Goal: Complete application form

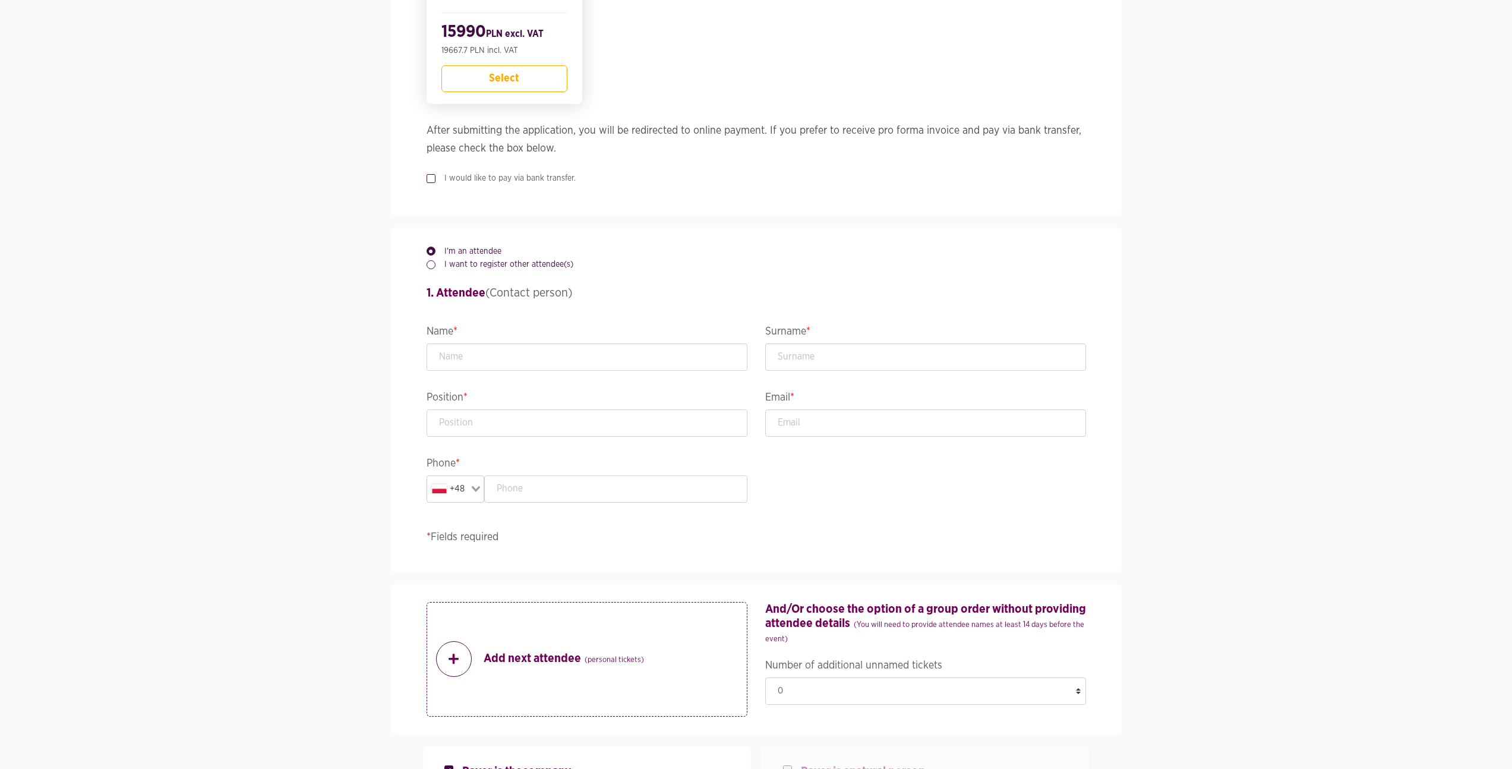
scroll to position [577, 0]
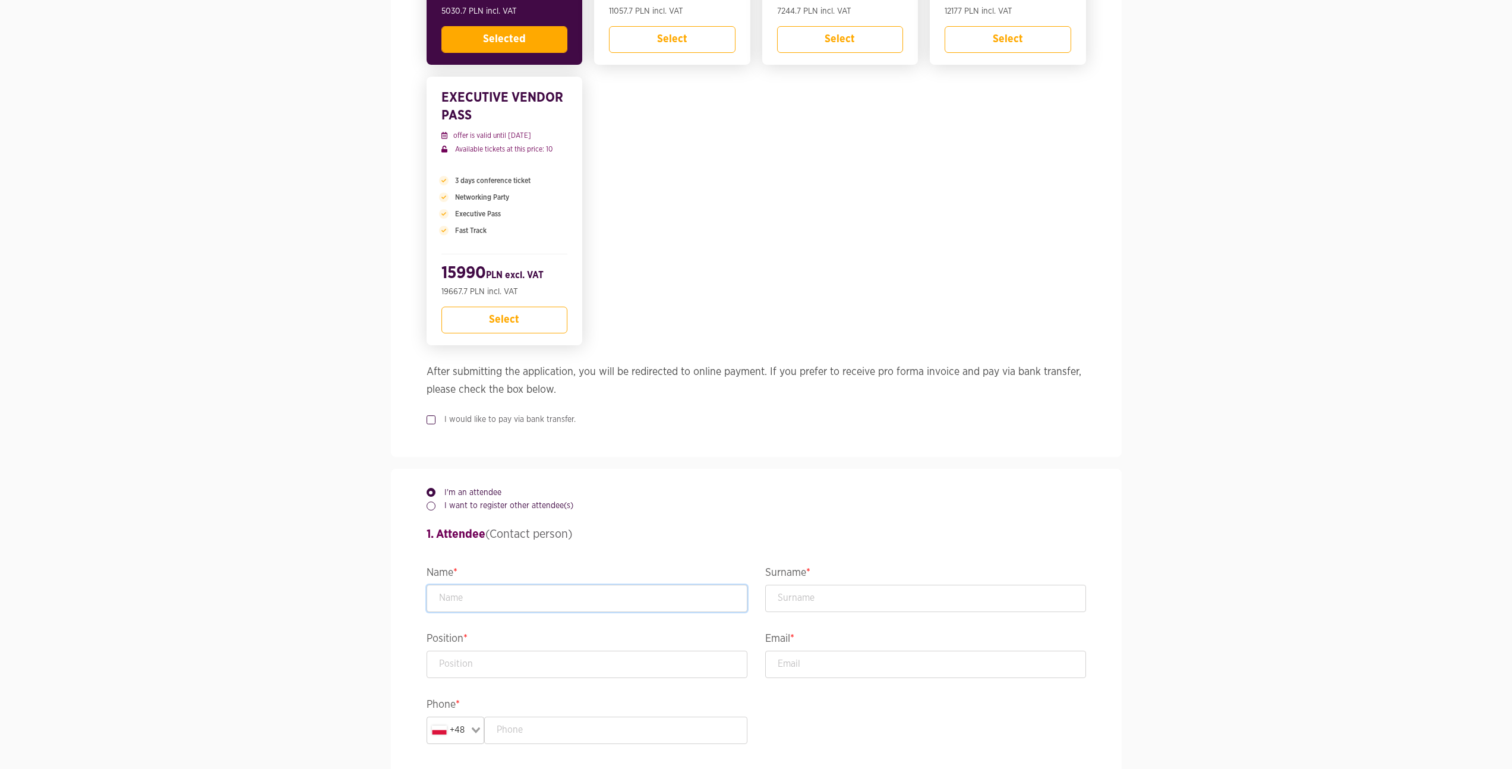
click at [558, 591] on input "text" at bounding box center [587, 598] width 321 height 27
type input "Kasia"
type input "test"
type input "[PERSON_NAME][EMAIL_ADDRESS][DOMAIN_NAME]"
type input "575495659"
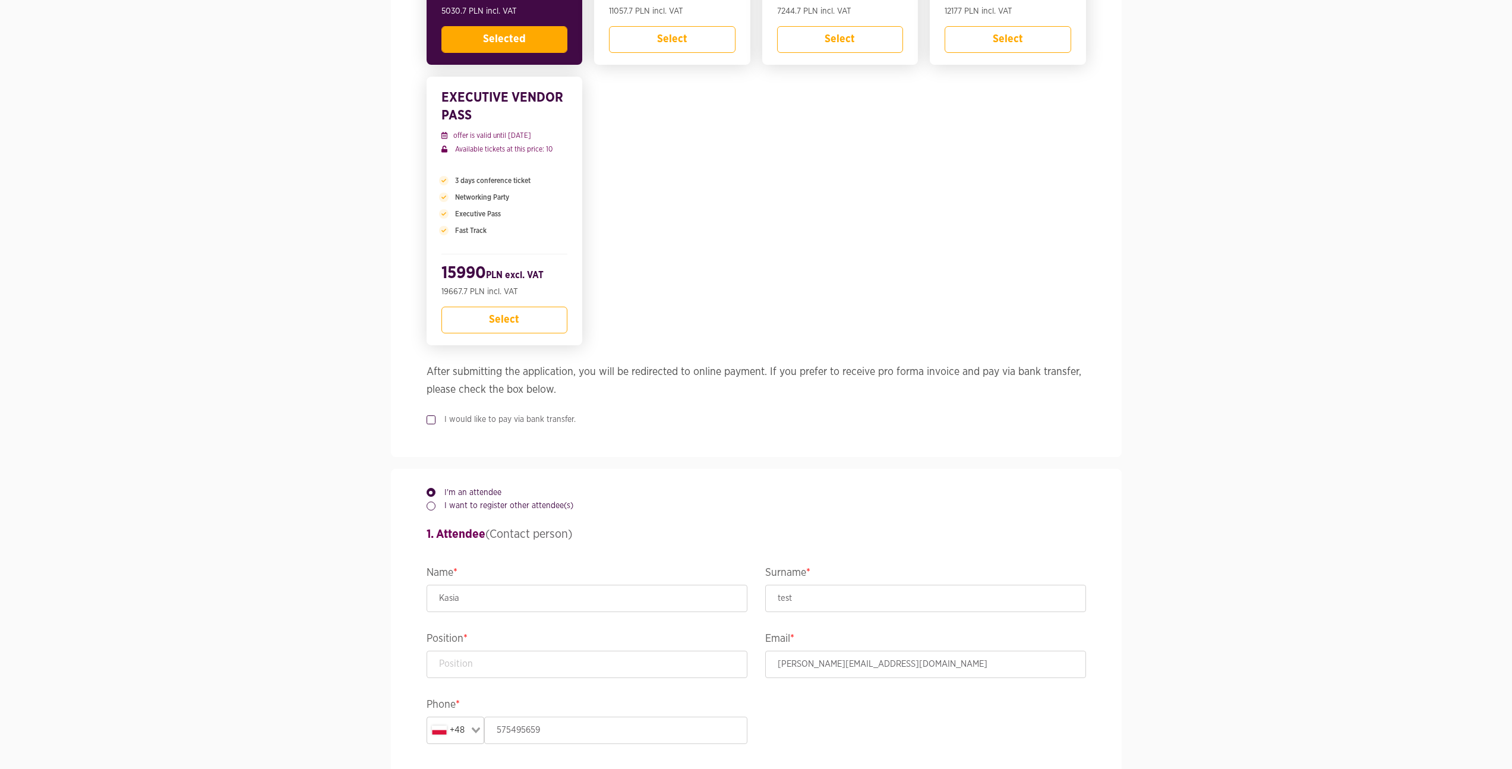
type input "TEST"
type input "test"
type input "TEST"
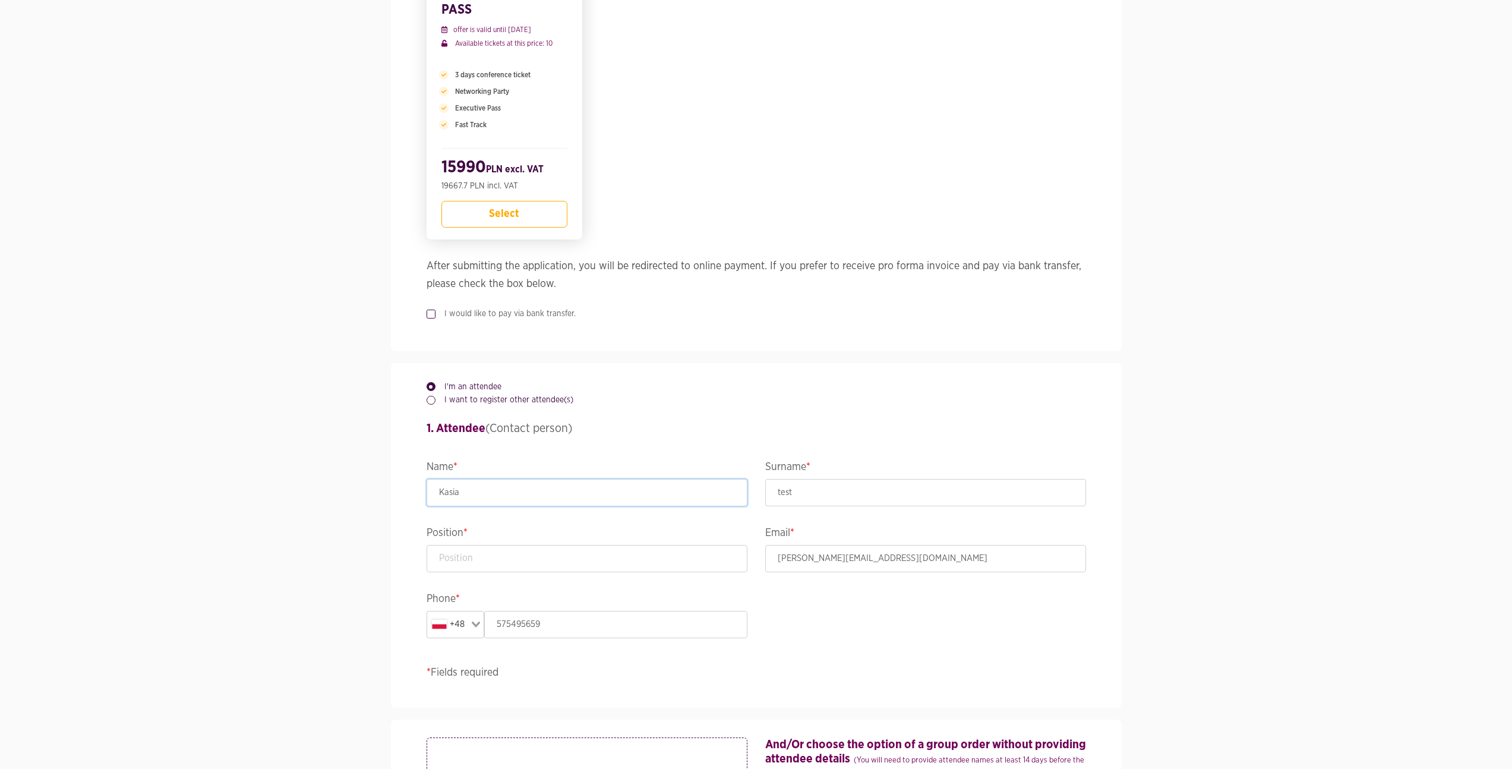
scroll to position [720, 0]
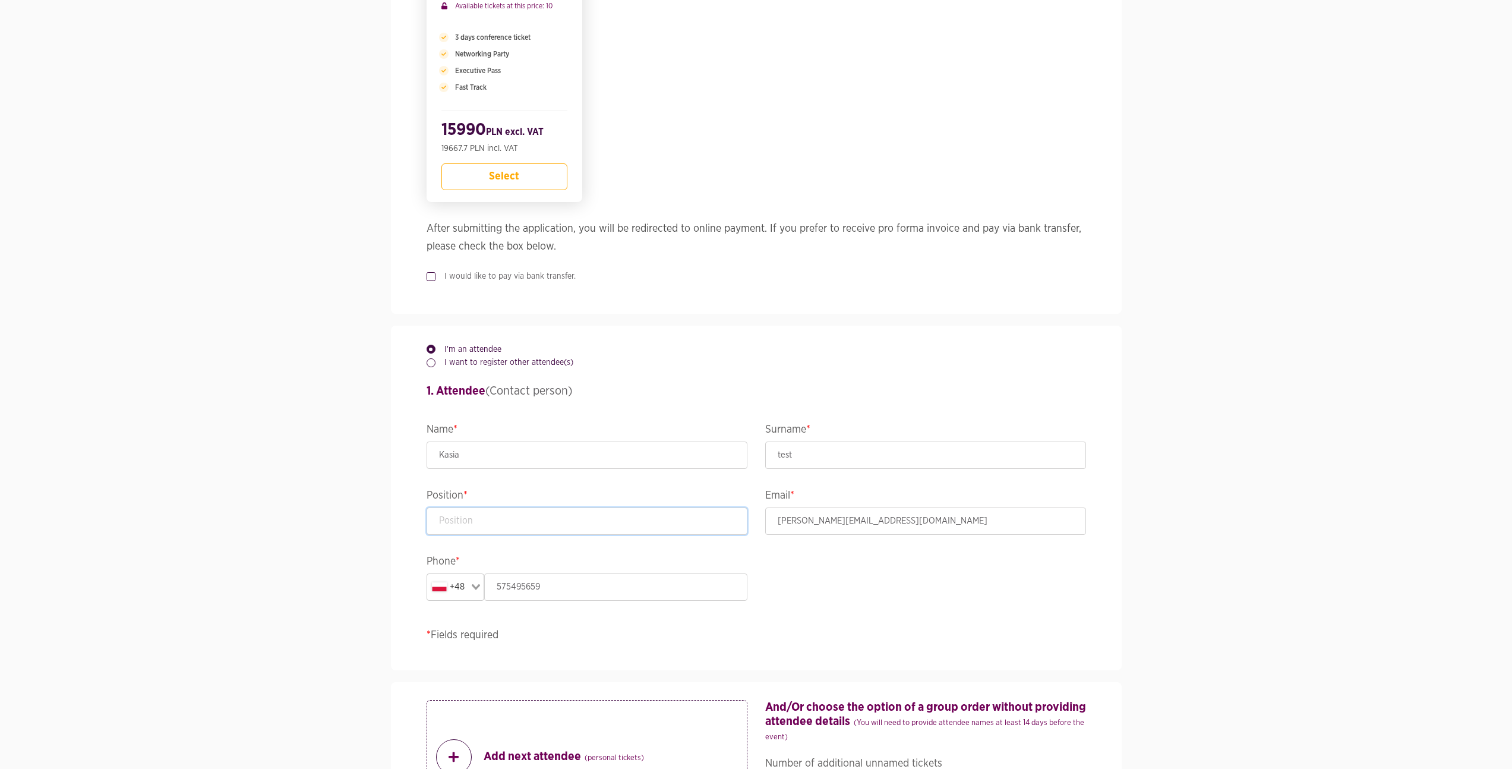
click at [584, 522] on input "text" at bounding box center [587, 520] width 321 height 27
type input "test"
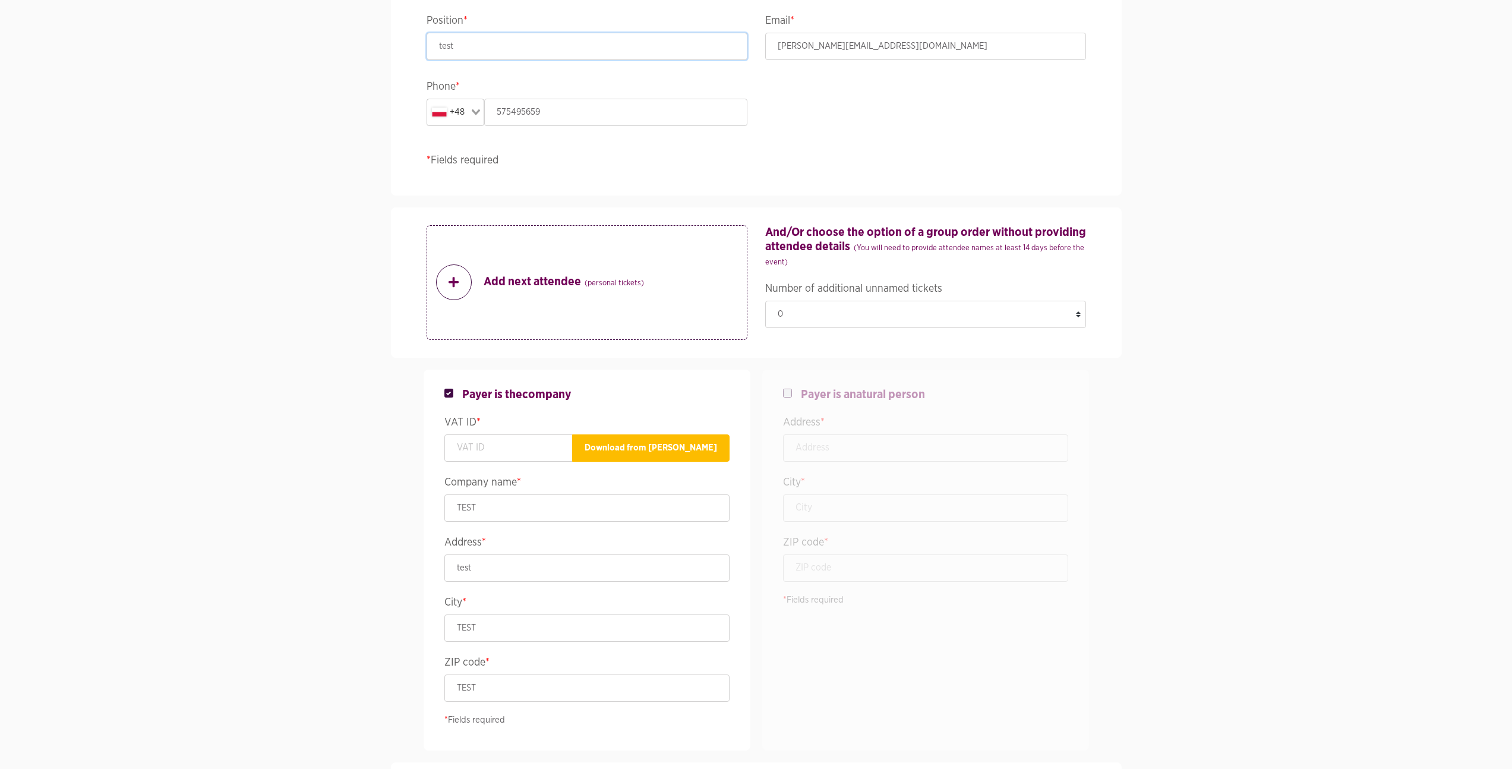
scroll to position [1243, 0]
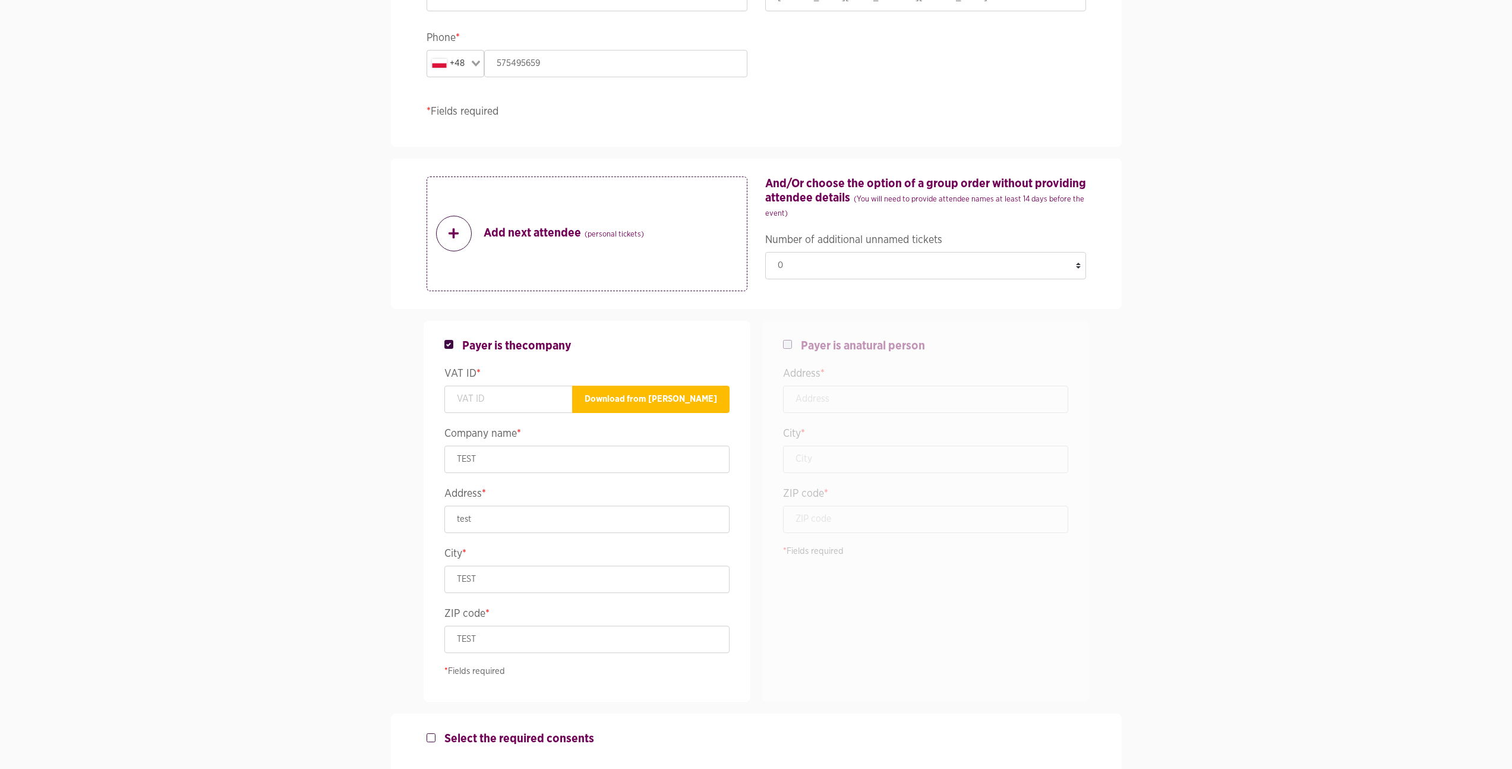
click at [819, 342] on span "Payer is a natural person" at bounding box center [863, 346] width 124 height 14
checkbox input "false"
checkbox input "true"
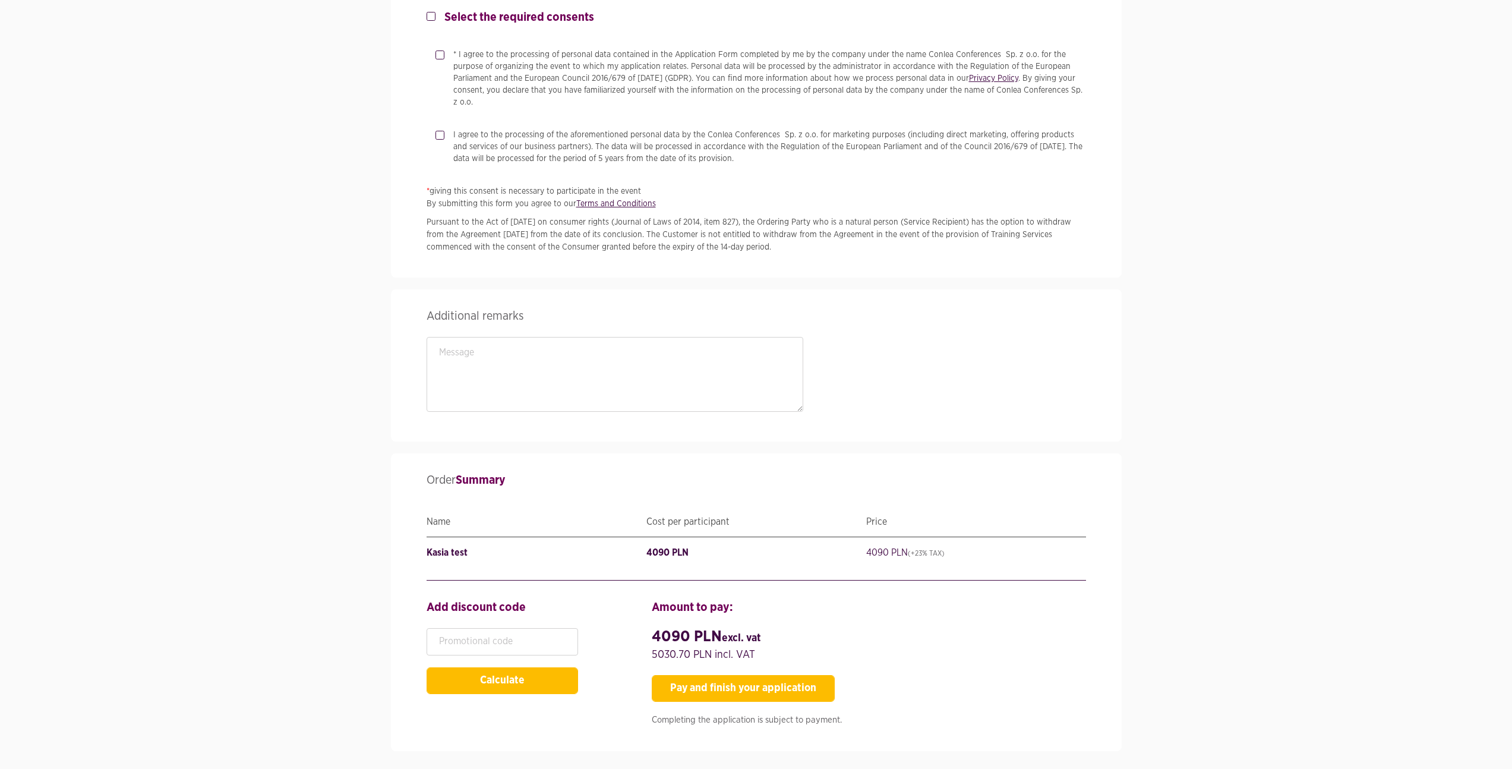
scroll to position [1966, 0]
click at [711, 674] on button "Pay and finish your application" at bounding box center [743, 687] width 183 height 27
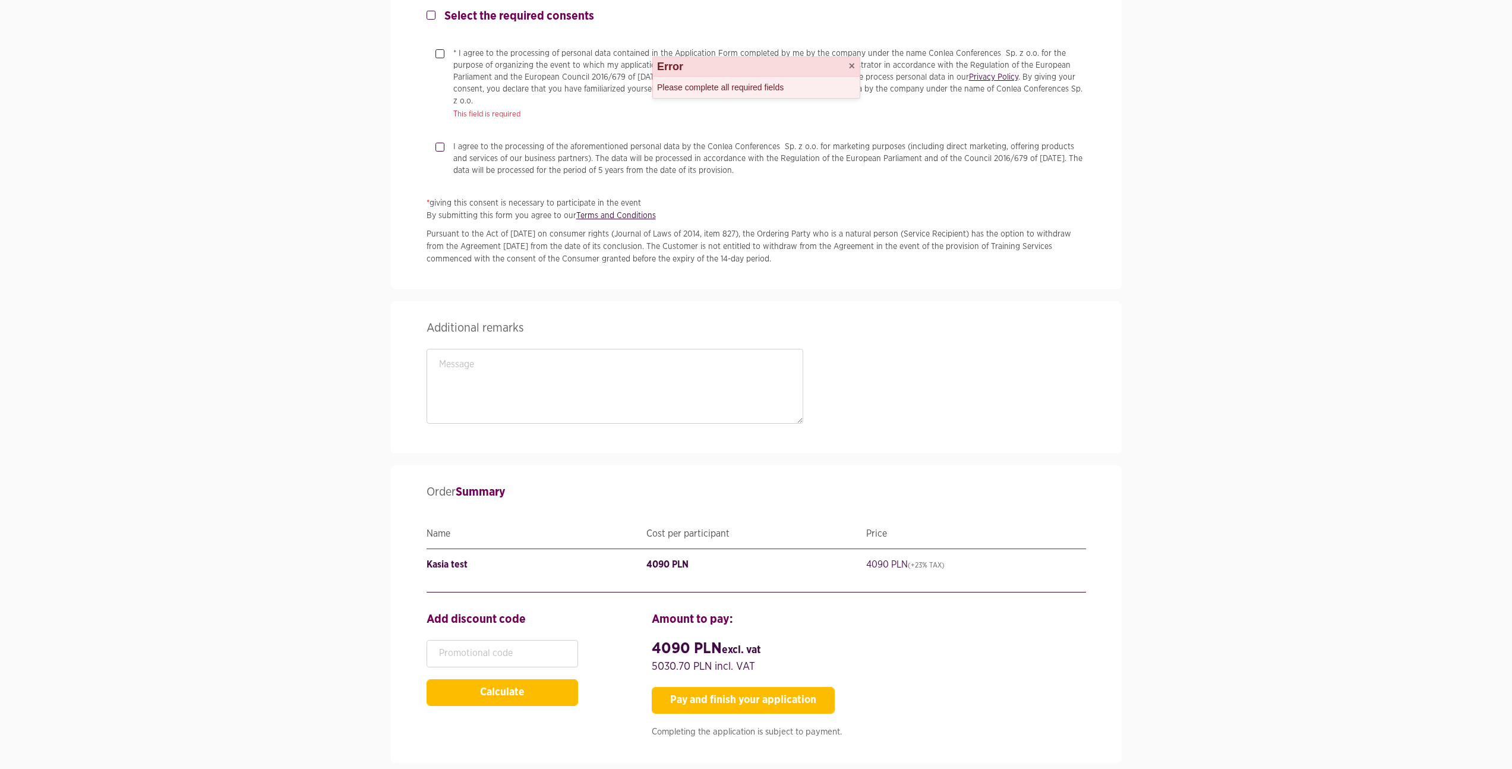
click at [444, 56] on label "* I agree to the processing of personal data contained in the Application Form …" at bounding box center [765, 77] width 642 height 59
click at [437, 55] on input "* I agree to the processing of personal data contained in the Application Form …" at bounding box center [438, 52] width 6 height 8
click at [711, 694] on button "Pay and finish your application" at bounding box center [743, 700] width 183 height 27
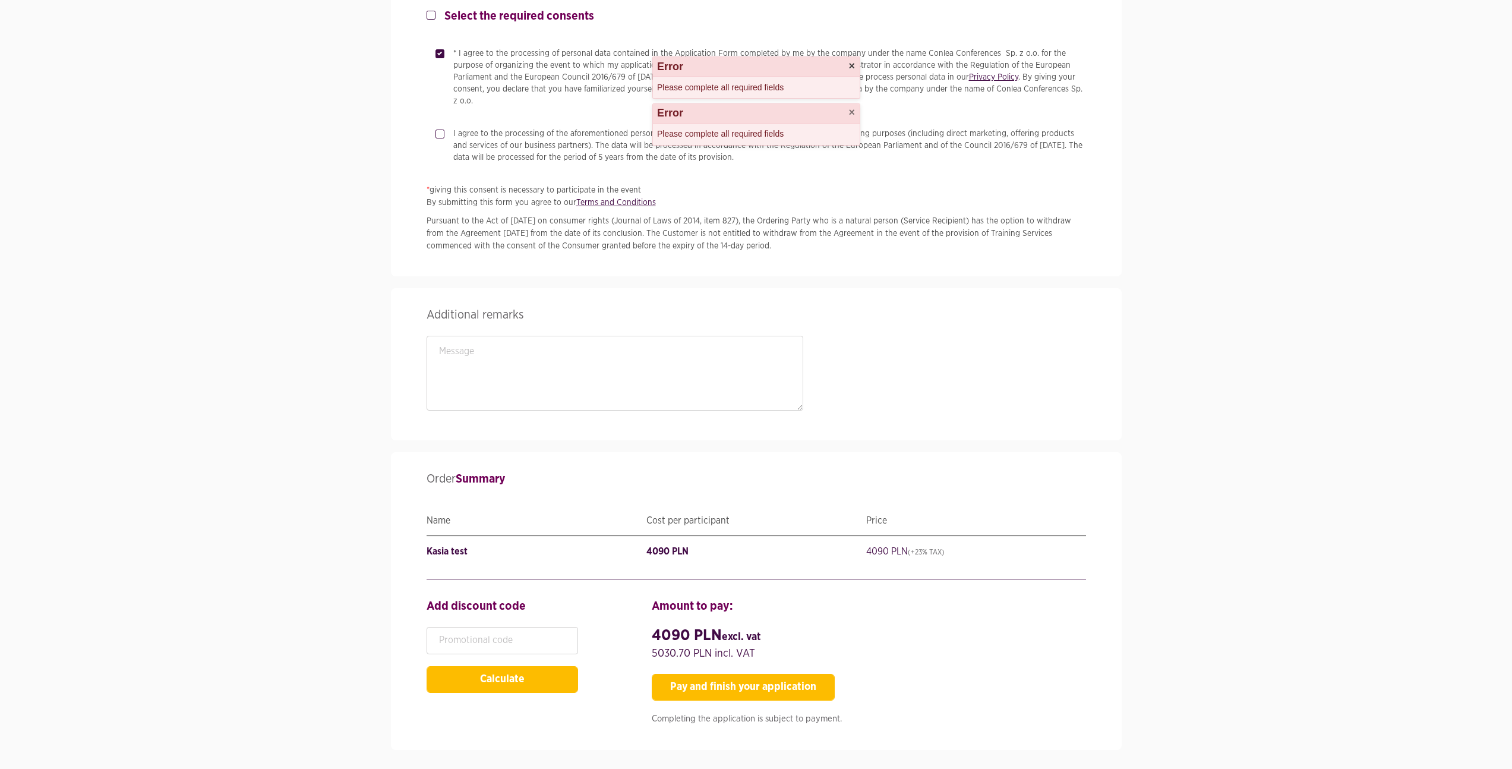
click at [854, 66] on button "×" at bounding box center [851, 66] width 7 height 11
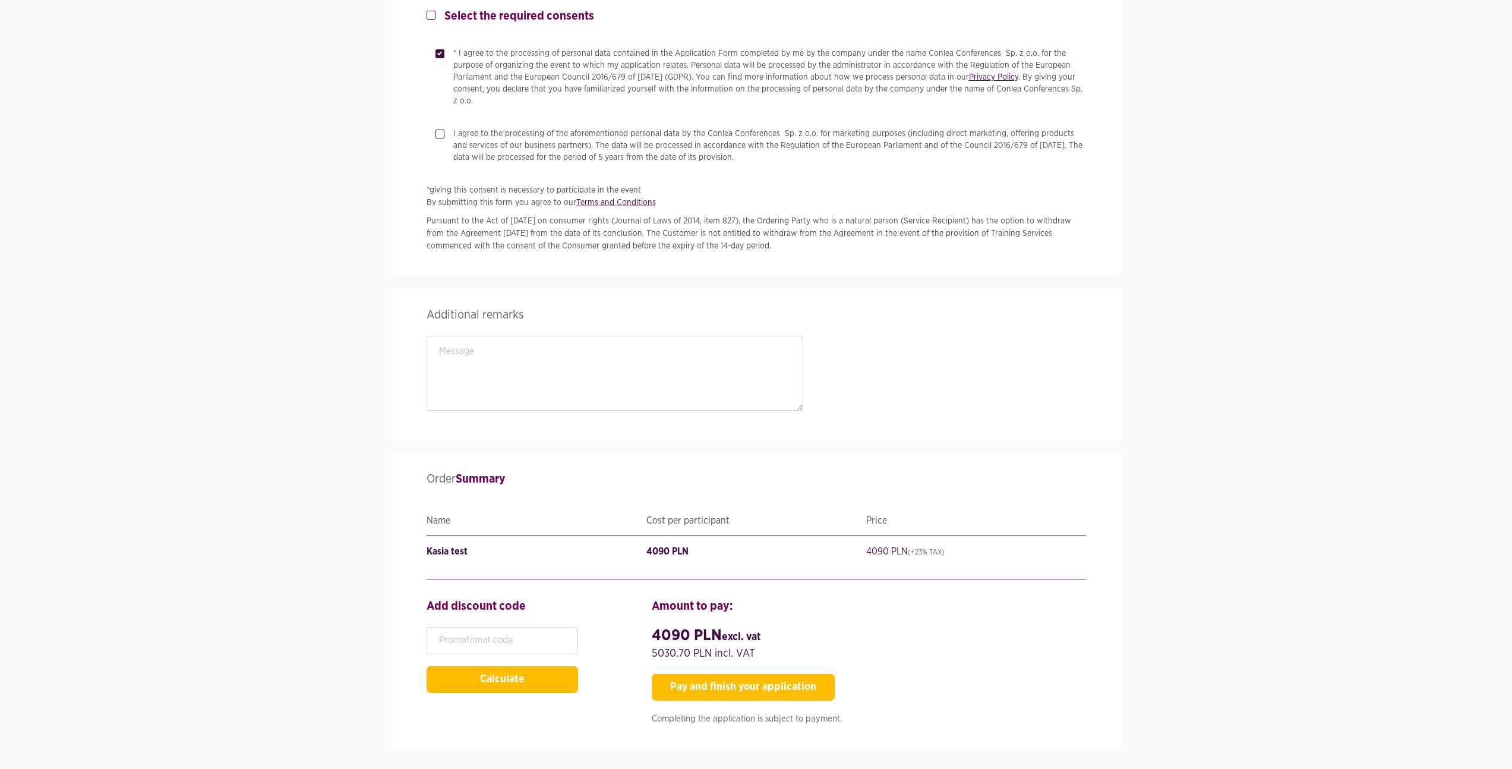
click at [854, 66] on p "* I agree to the processing of personal data contained in the Application Form …" at bounding box center [769, 77] width 633 height 59
click at [441, 55] on input "* I agree to the processing of personal data contained in the Application Form …" at bounding box center [438, 52] width 6 height 8
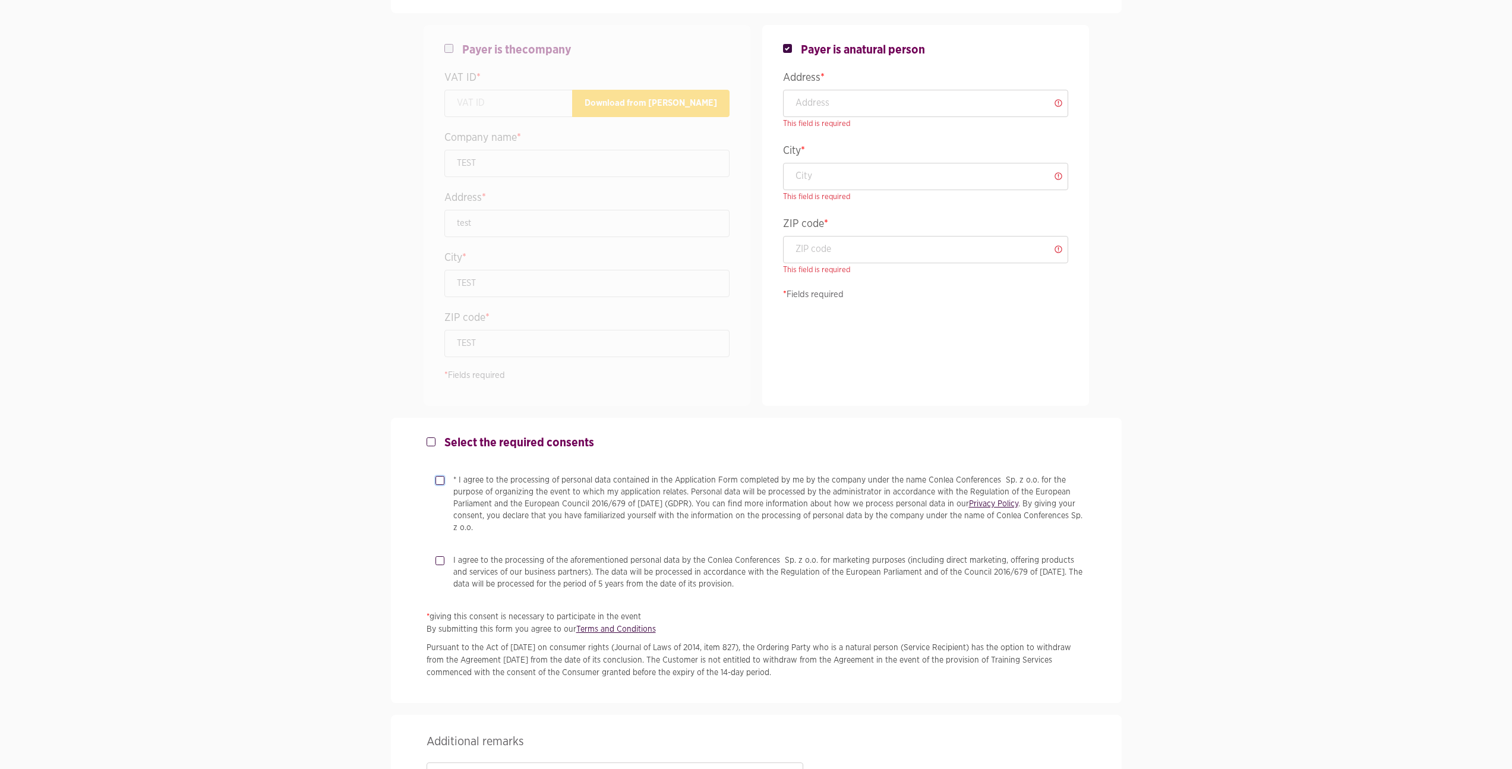
scroll to position [1537, 0]
click at [444, 495] on label "* I agree to the processing of personal data contained in the Application Form …" at bounding box center [765, 505] width 642 height 59
click at [441, 484] on input "* I agree to the processing of personal data contained in the Application Form …" at bounding box center [438, 480] width 6 height 8
checkbox input "true"
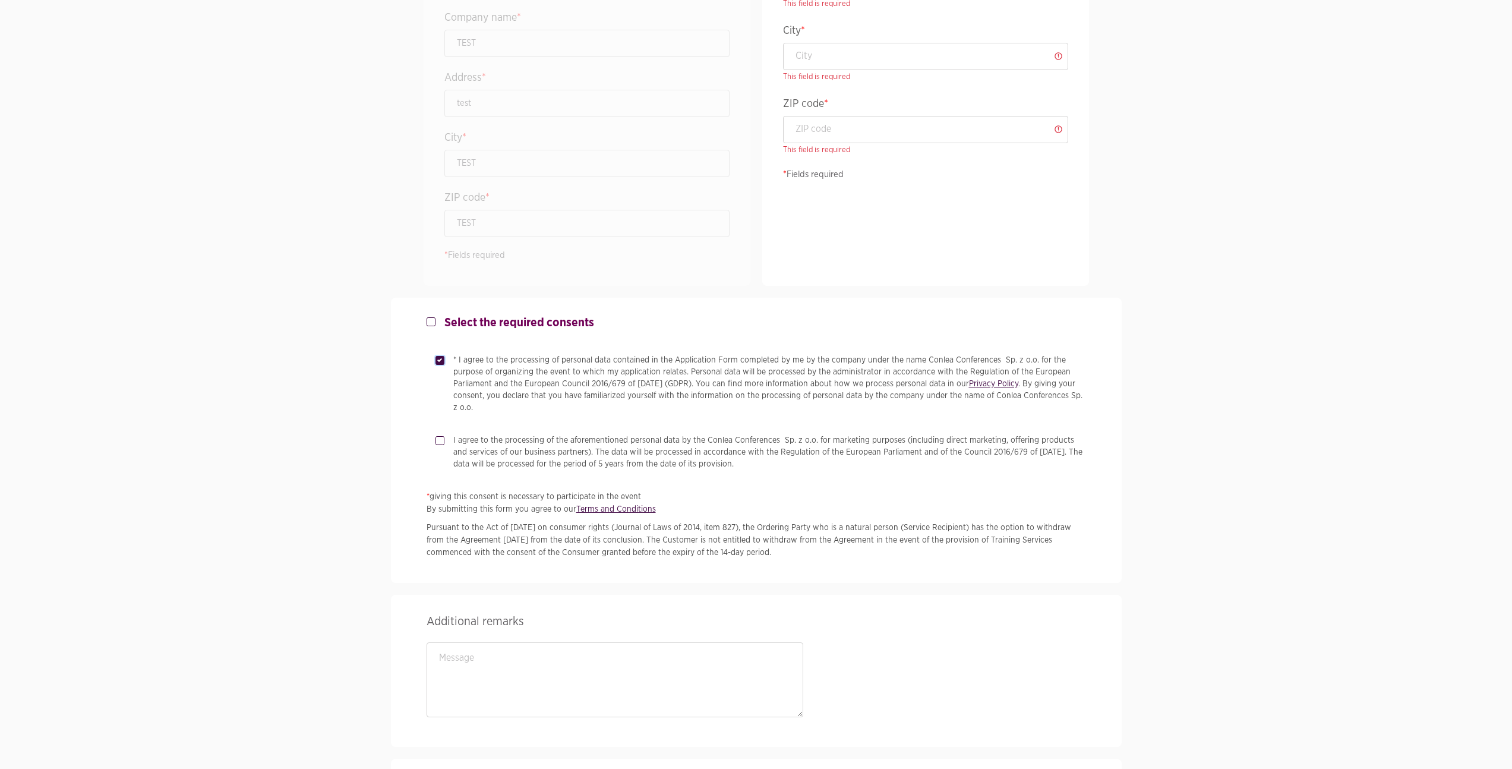
scroll to position [2030, 0]
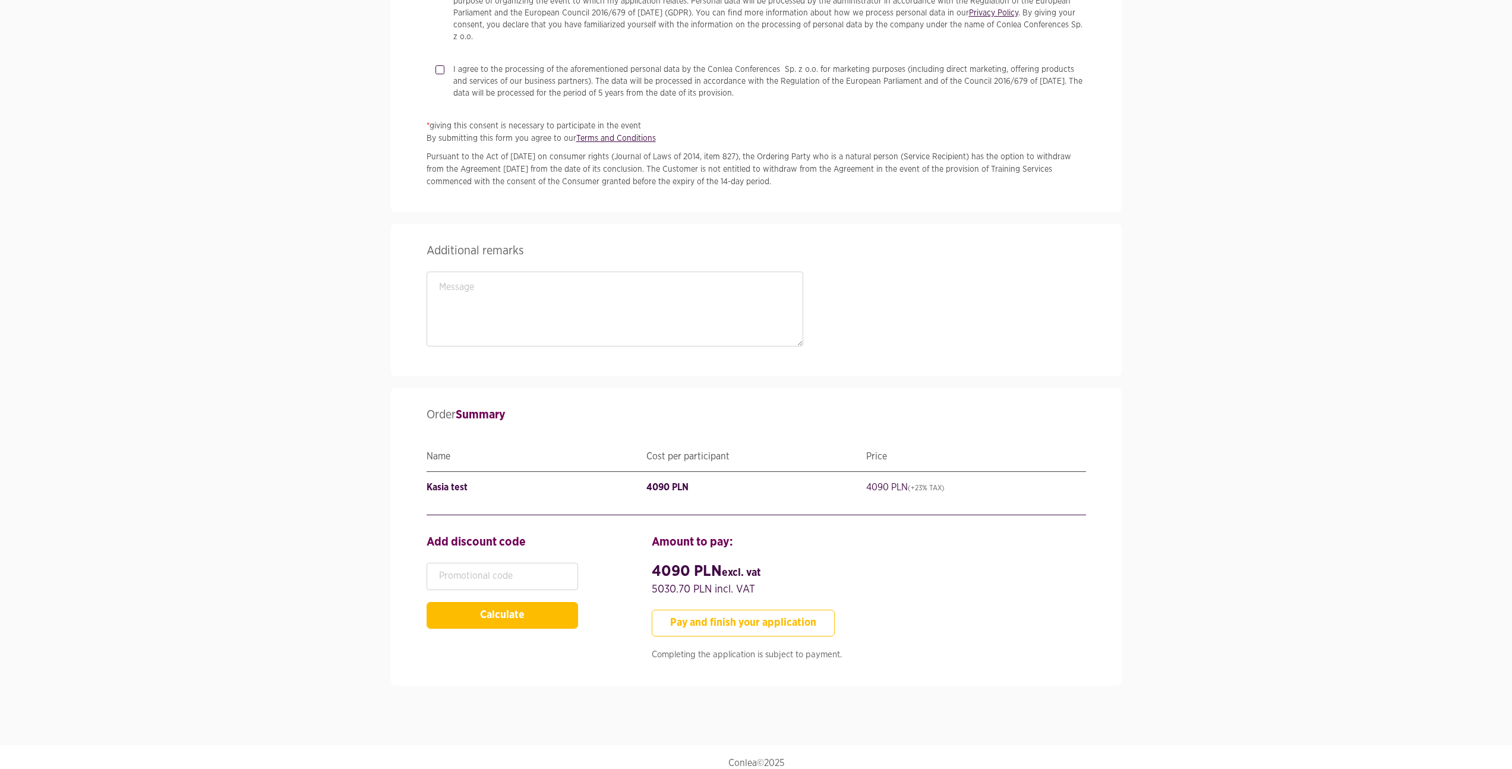
click at [738, 610] on button "Pay and finish your application" at bounding box center [743, 623] width 183 height 27
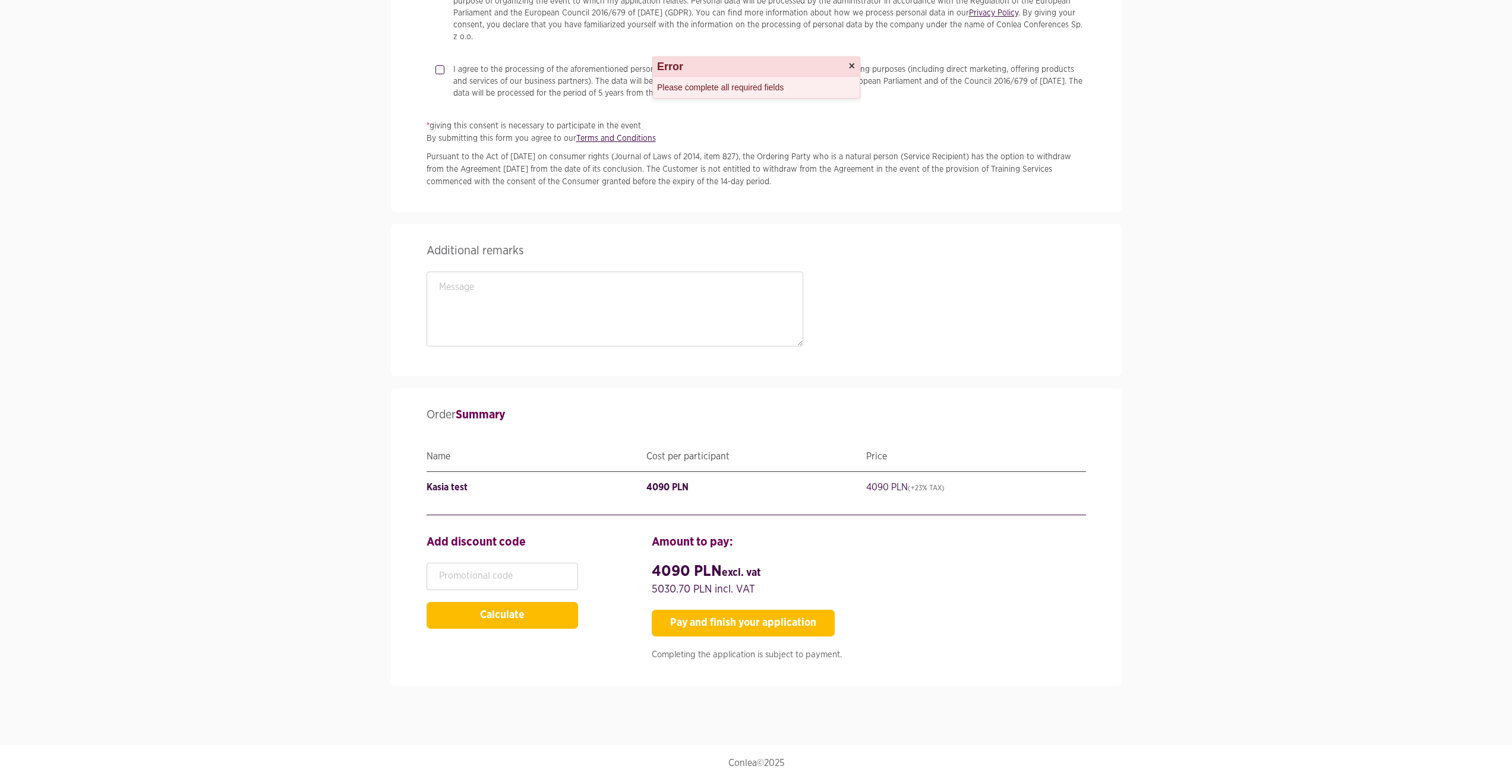
click at [852, 67] on button "×" at bounding box center [851, 66] width 7 height 11
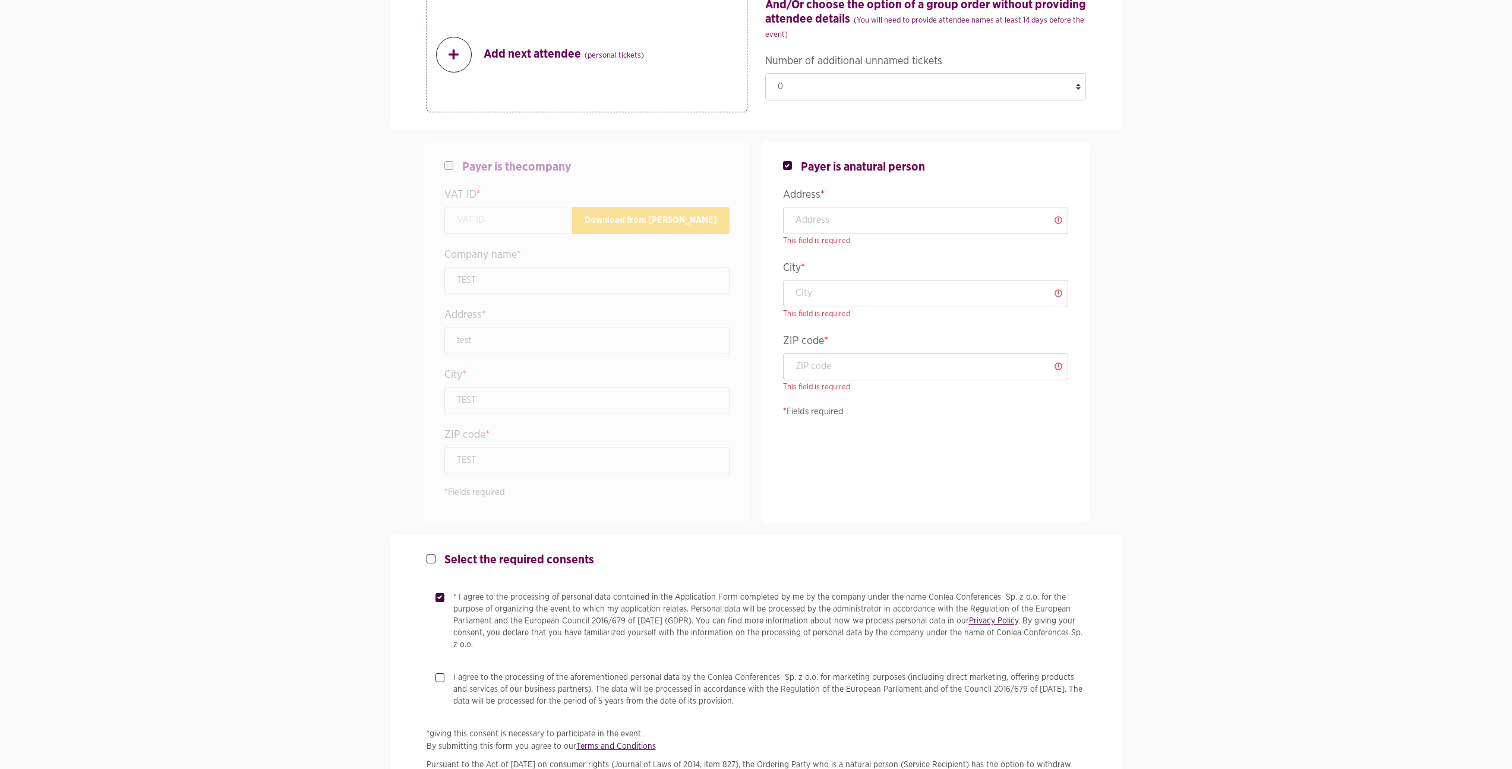
scroll to position [1405, 0]
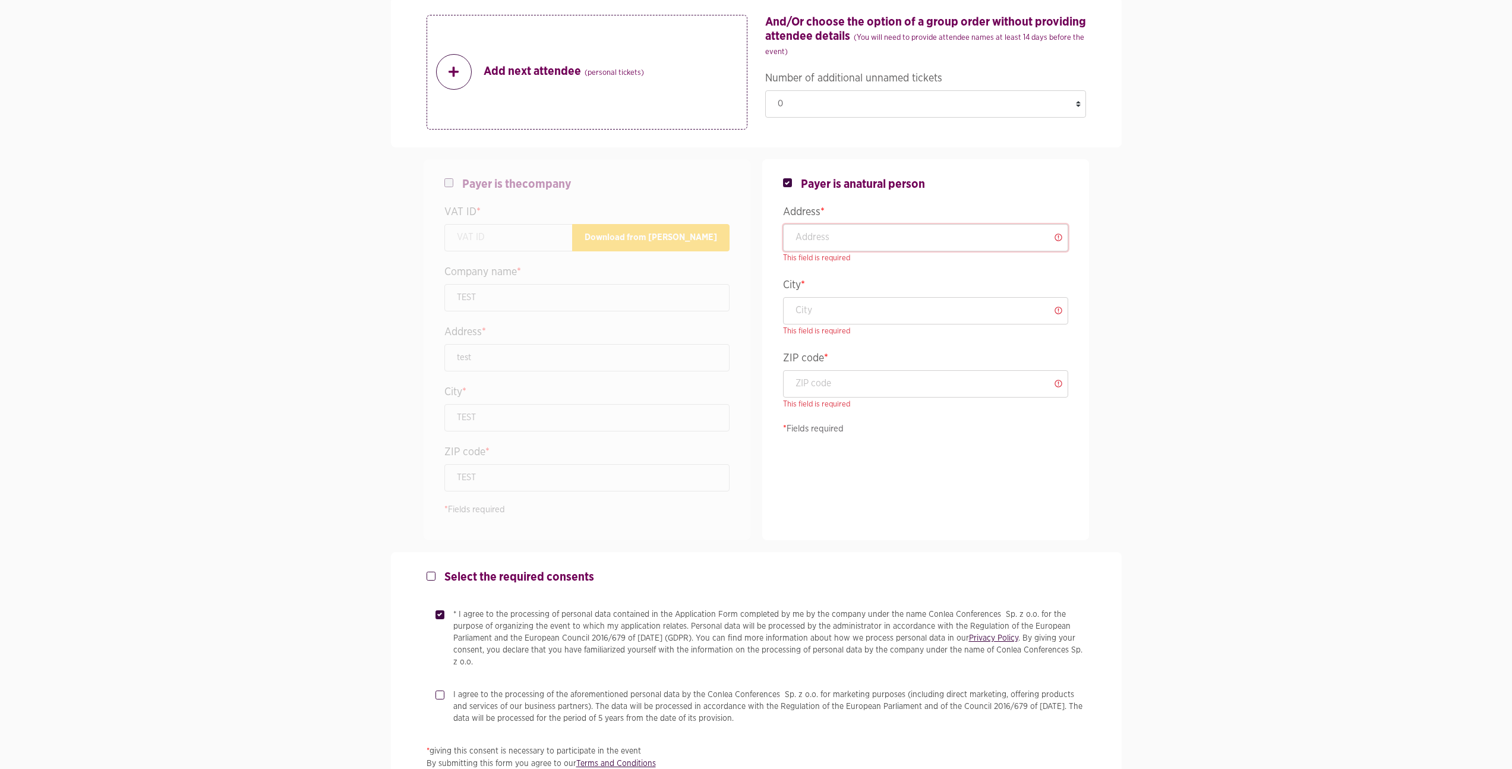
click at [823, 228] on input "text" at bounding box center [925, 237] width 285 height 27
type input "test"
type input "TEST"
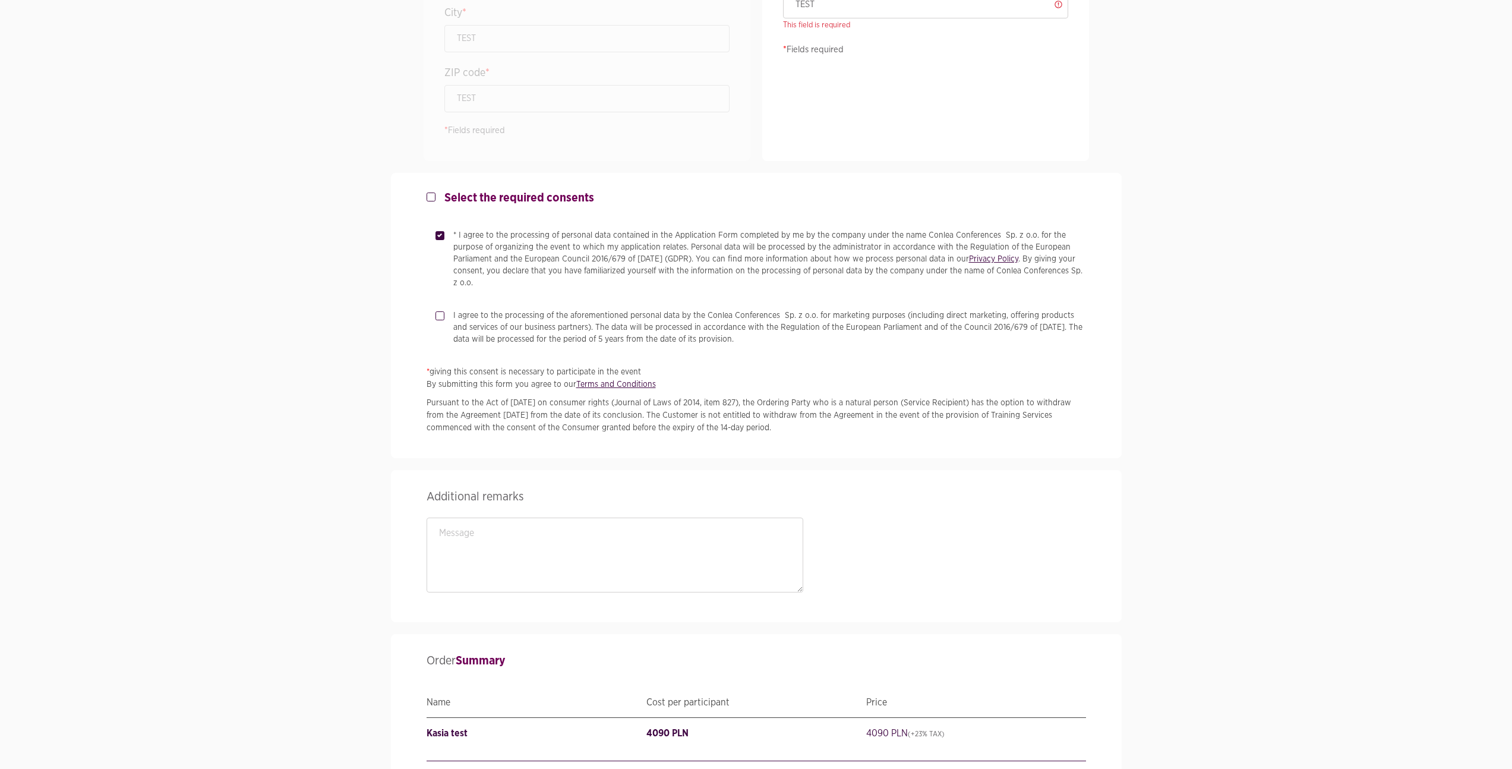
scroll to position [2030, 0]
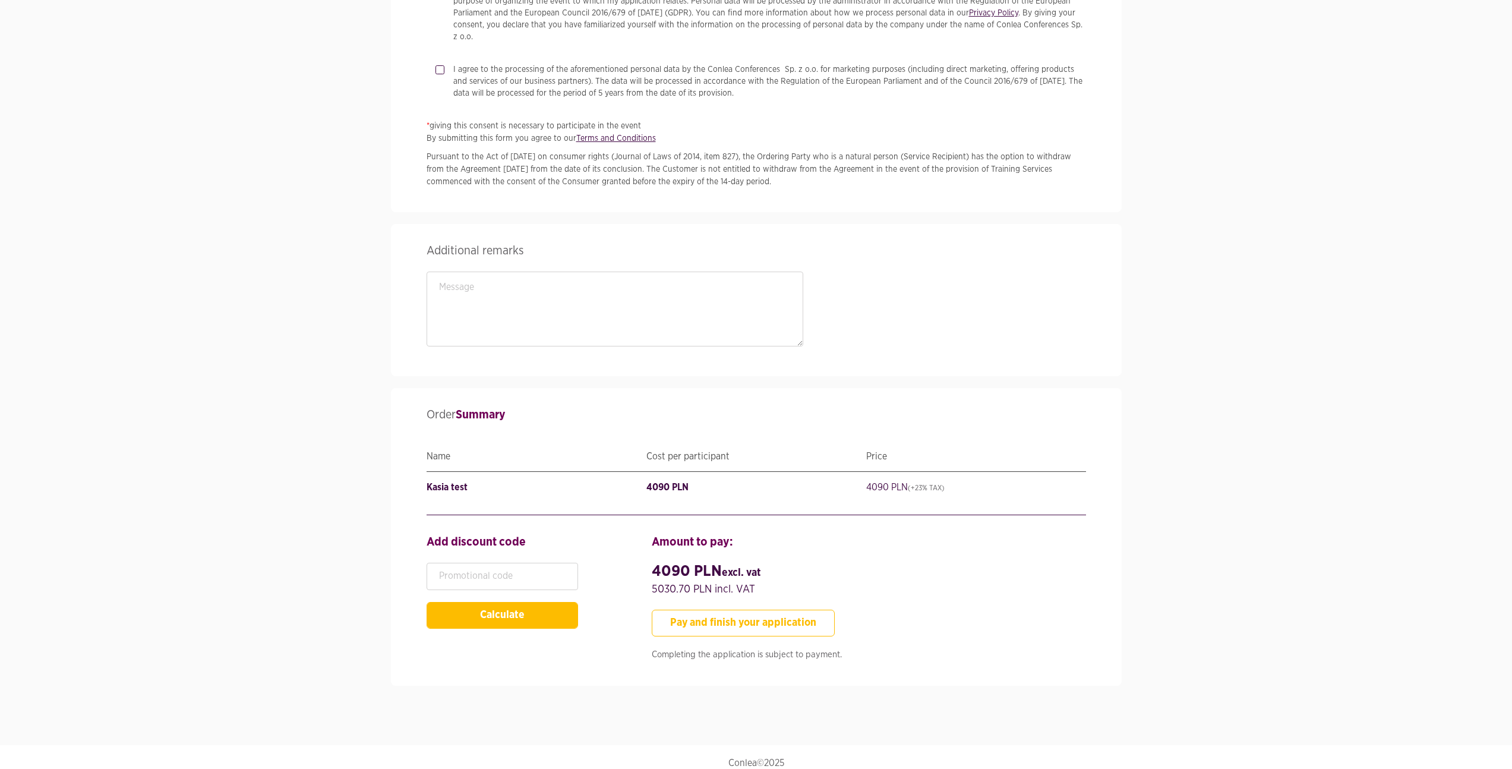
click at [730, 613] on button "Pay and finish your application" at bounding box center [743, 623] width 183 height 27
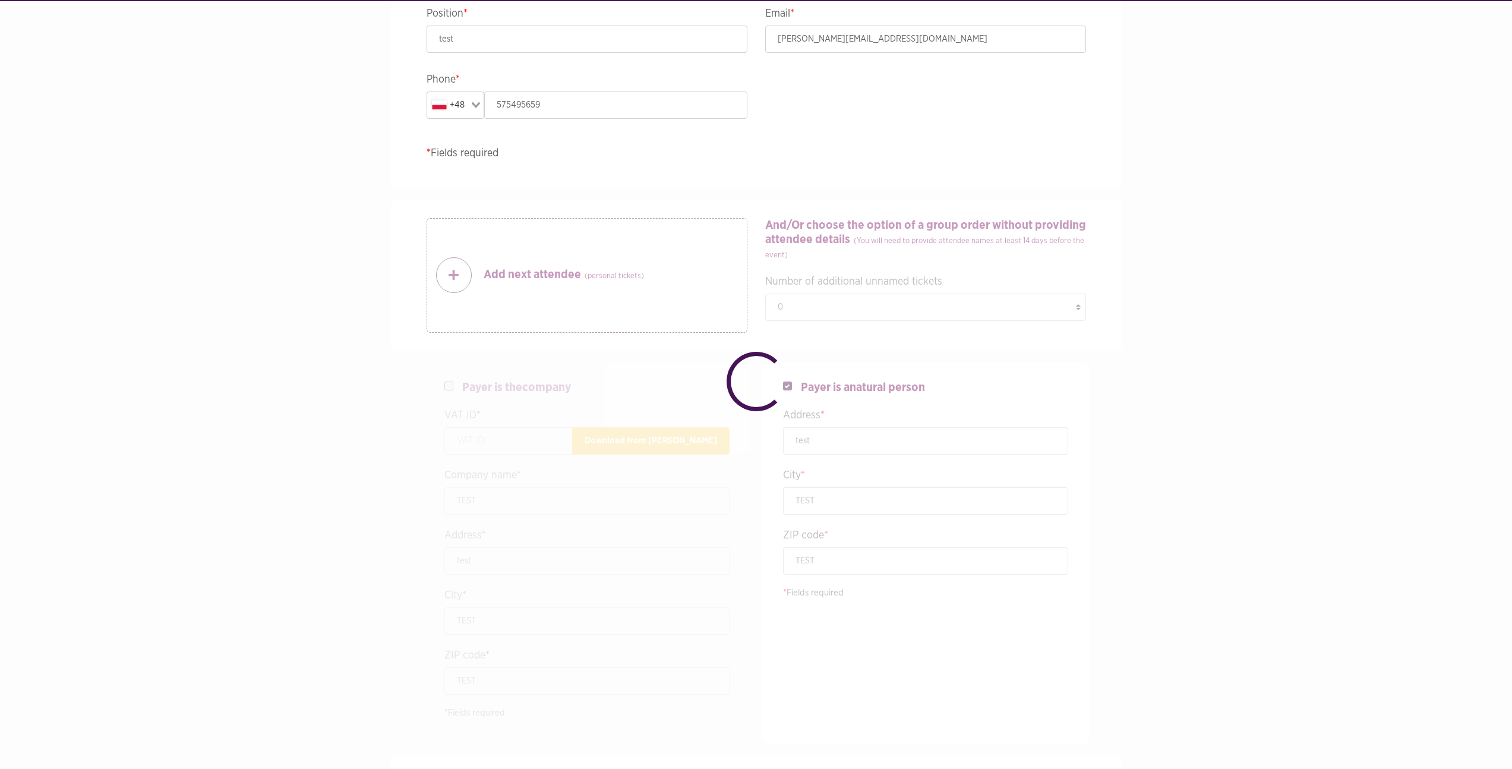
checkbox input "false"
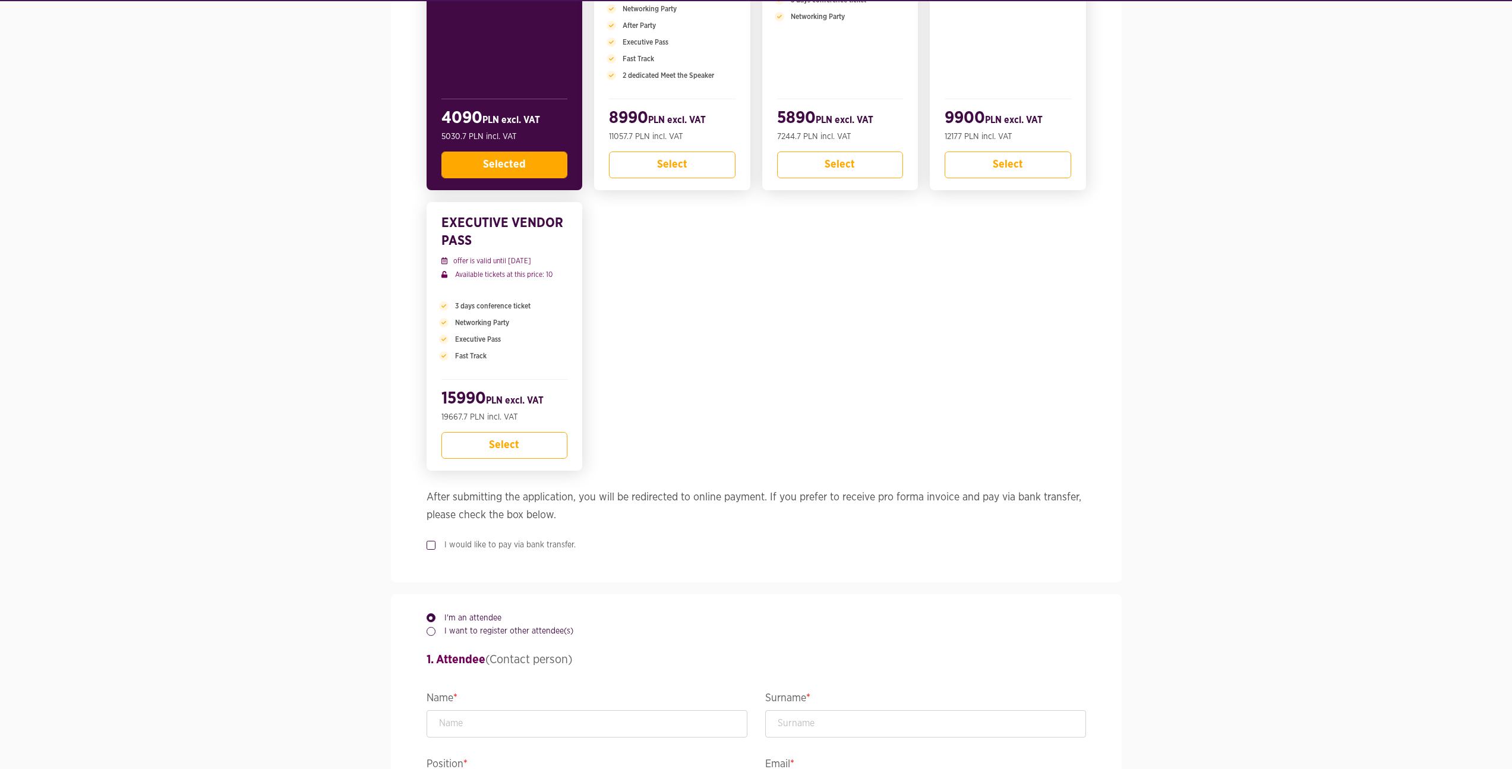
scroll to position [277, 0]
